Goal: Transaction & Acquisition: Book appointment/travel/reservation

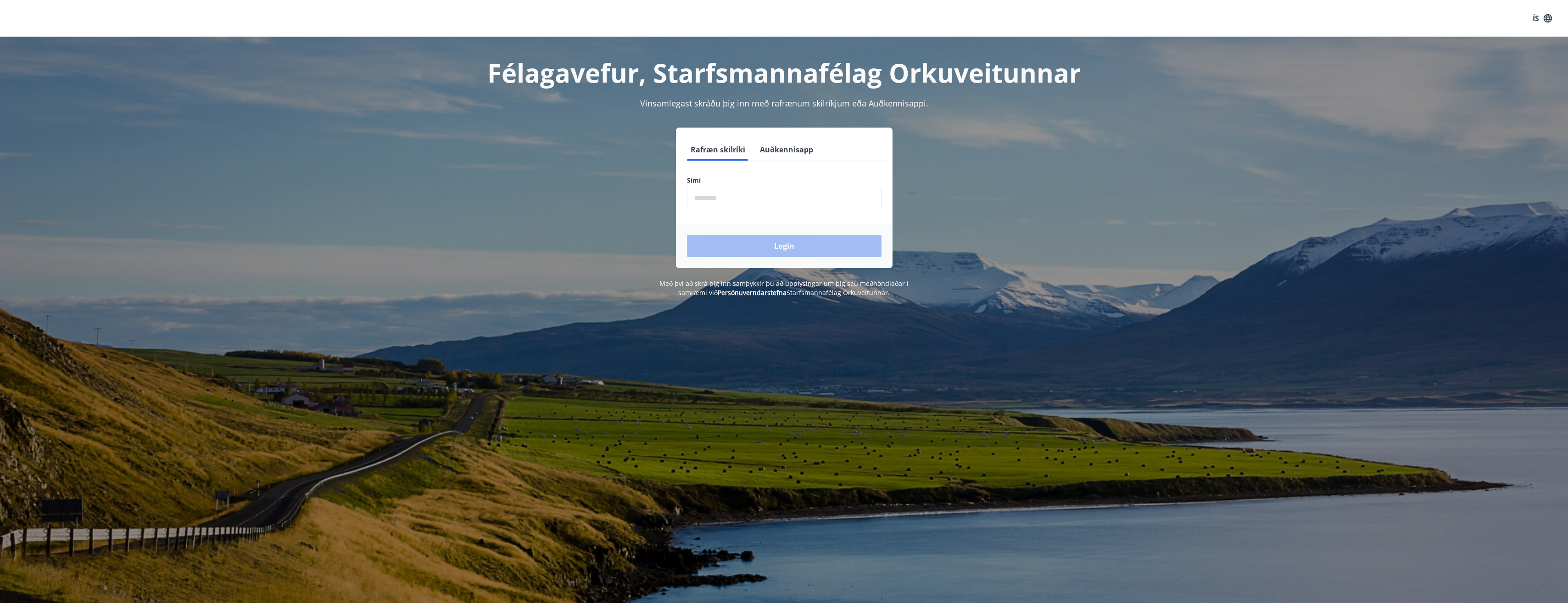
click at [780, 144] on button "Auðkennisapp" at bounding box center [787, 149] width 60 height 22
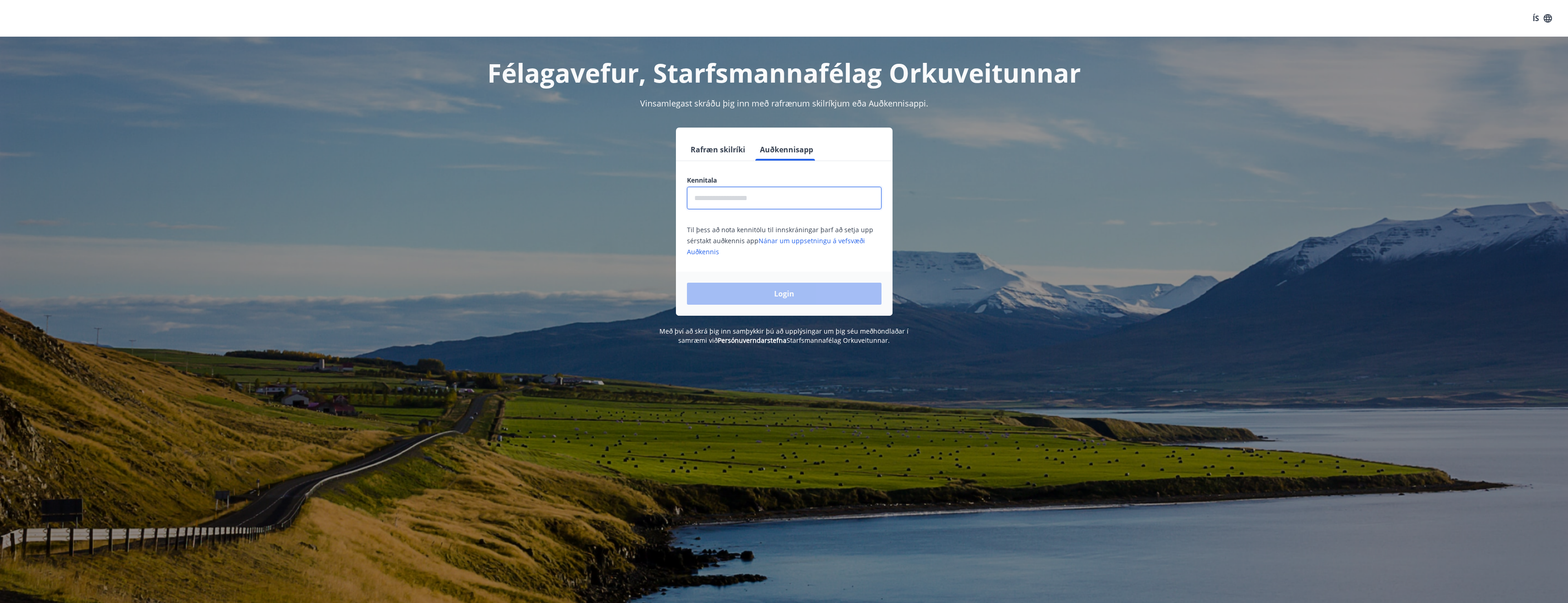
click at [767, 204] on input "text" at bounding box center [784, 198] width 195 height 23
type input "**********"
click at [794, 288] on button "Login" at bounding box center [784, 293] width 195 height 22
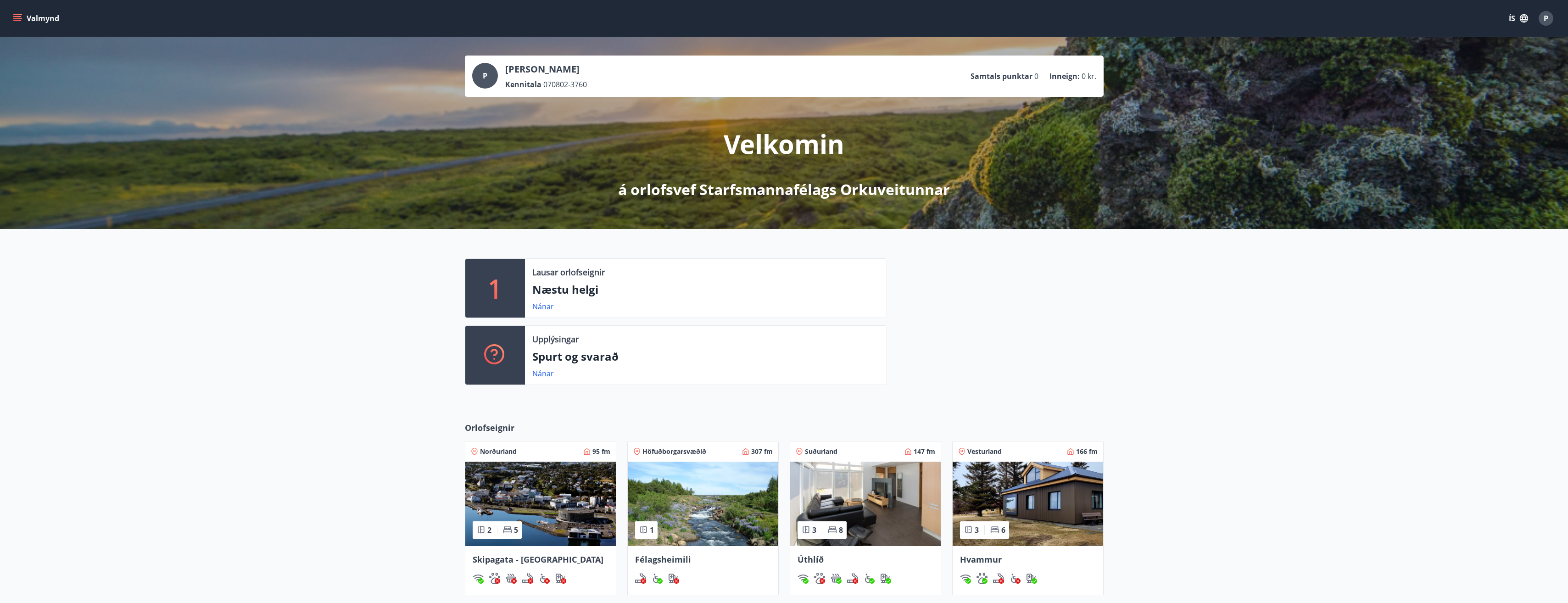
click at [581, 291] on p "Næstu helgi" at bounding box center [706, 289] width 347 height 16
drag, startPoint x: 580, startPoint y: 291, endPoint x: 540, endPoint y: 304, distance: 42.1
click at [540, 304] on link "Nánar" at bounding box center [543, 306] width 22 height 10
